Goal: Task Accomplishment & Management: Use online tool/utility

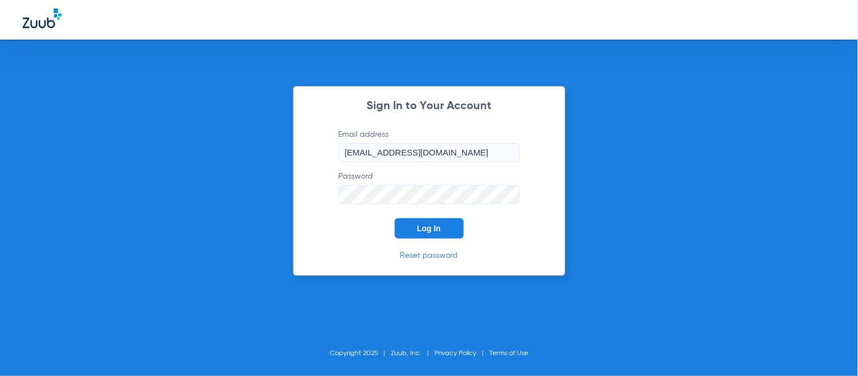
click at [447, 242] on div "Sign In to Your Account Email address [EMAIL_ADDRESS][DOMAIN_NAME] Password Log…" at bounding box center [429, 181] width 273 height 190
click at [441, 229] on button "Log In" at bounding box center [429, 228] width 69 height 20
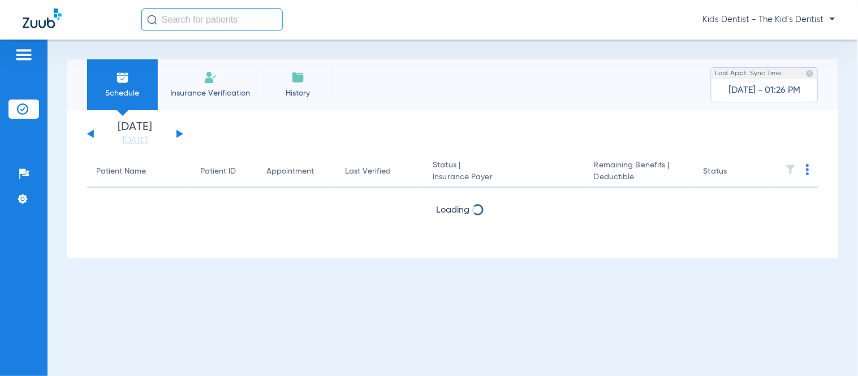
click at [218, 23] on input "text" at bounding box center [211, 19] width 141 height 23
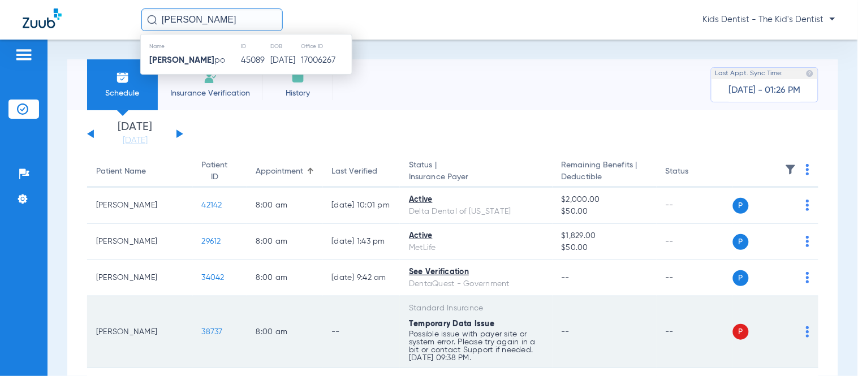
type input "[PERSON_NAME]"
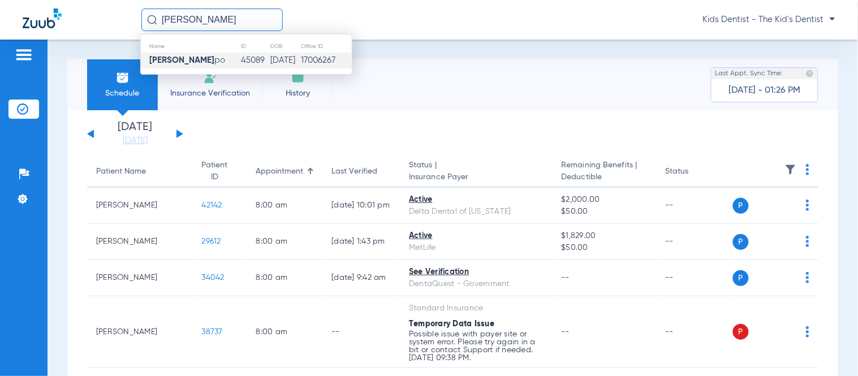
click at [272, 62] on td "[DATE]" at bounding box center [285, 61] width 31 height 16
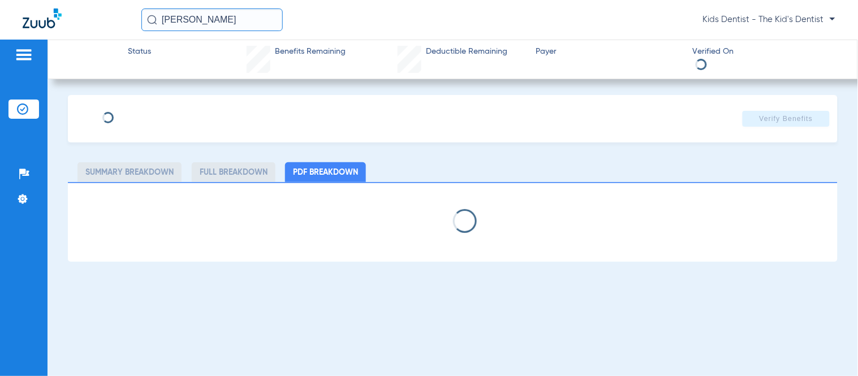
click at [786, 119] on app-verify-button "Verify Benefits" at bounding box center [785, 119] width 87 height 16
select select "page-width"
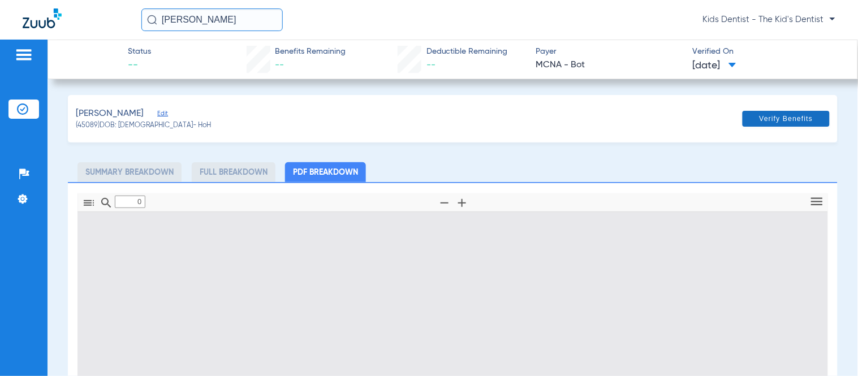
type input "1"
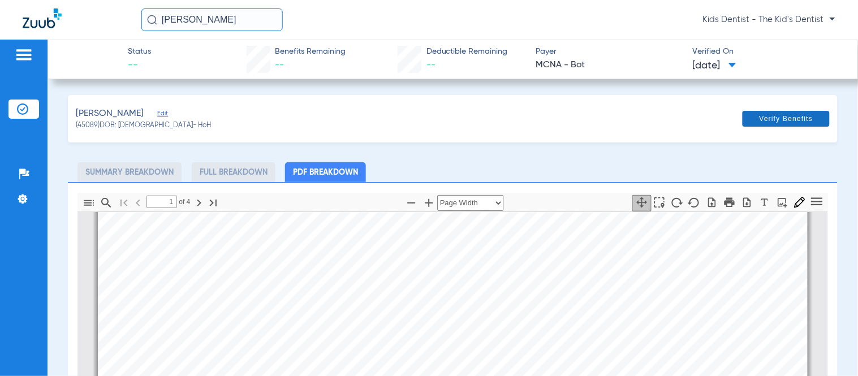
click at [786, 122] on span "Verify Benefits" at bounding box center [786, 118] width 54 height 9
click at [232, 60] on div "Status -- Benefits Remaining -- Deductible Remaining -- Payer MCNA - Bot Verifi…" at bounding box center [452, 60] width 810 height 40
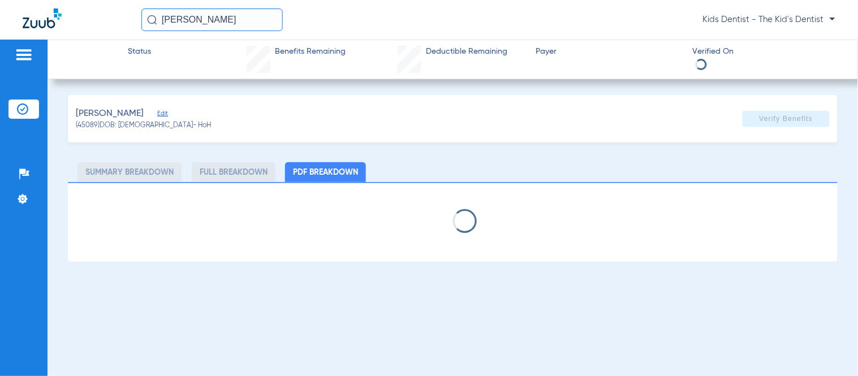
select select "page-width"
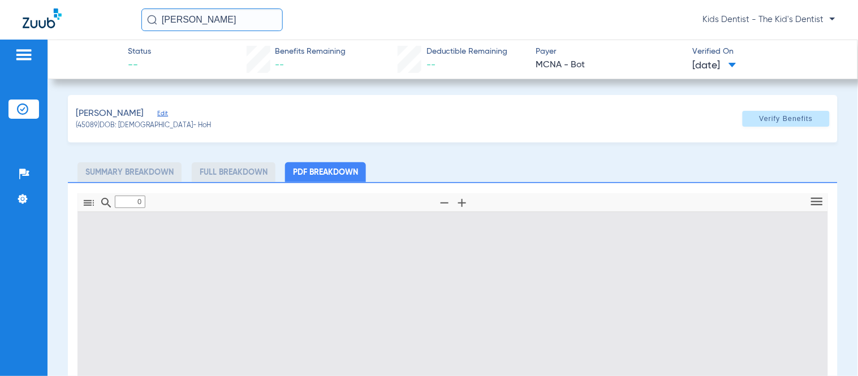
type input "1"
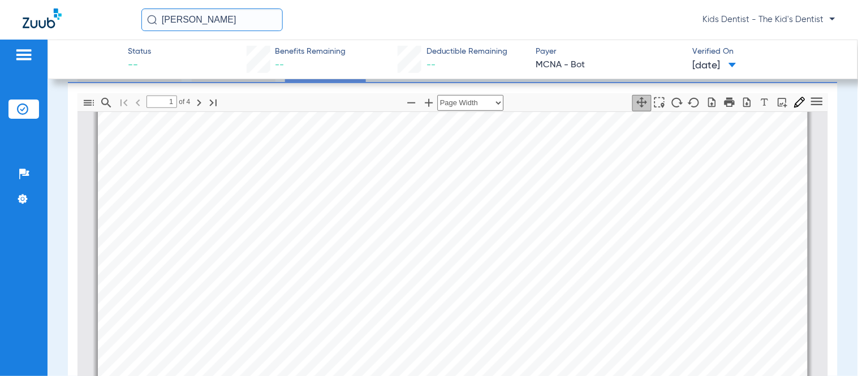
scroll to position [628, 0]
